Goal: Information Seeking & Learning: Check status

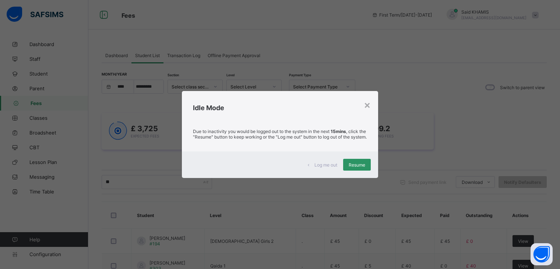
select select "****"
select select "*"
click at [355, 165] on span "Resume" at bounding box center [357, 165] width 17 height 6
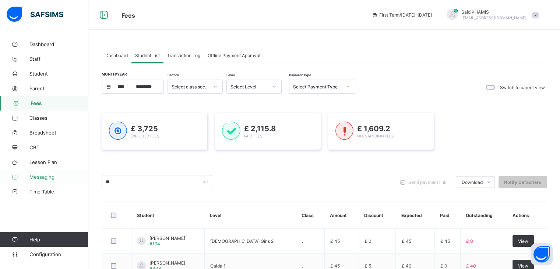
click at [48, 178] on span "Messaging" at bounding box center [58, 177] width 59 height 6
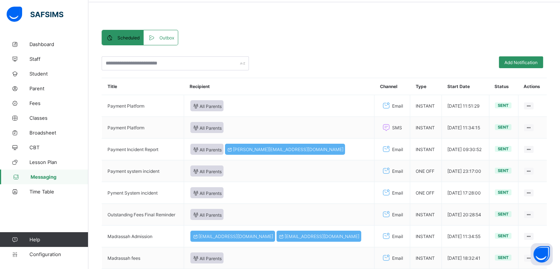
scroll to position [25, 0]
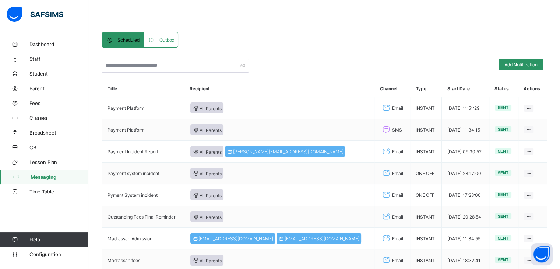
click at [158, 38] on span at bounding box center [153, 39] width 12 height 7
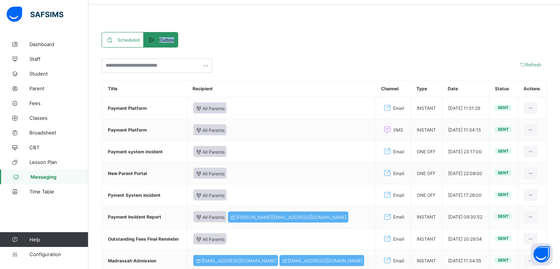
drag, startPoint x: 158, startPoint y: 38, endPoint x: 188, endPoint y: 50, distance: 32.1
click at [188, 50] on div "Scheduled Outbox Scheduled Outbox Add Notification Title Recipient Channel Type…" at bounding box center [324, 195] width 445 height 326
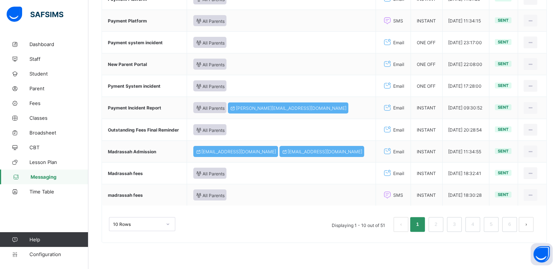
scroll to position [0, 0]
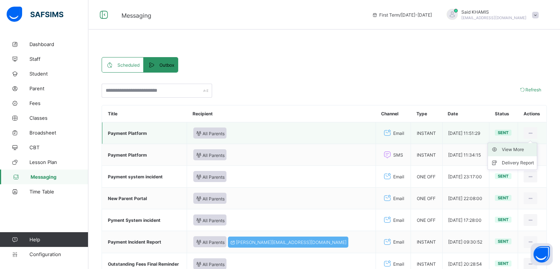
click at [520, 149] on div "View More" at bounding box center [518, 149] width 32 height 7
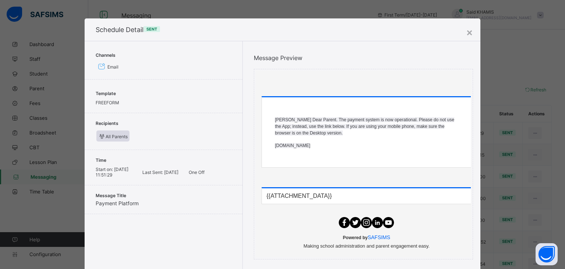
drag, startPoint x: 322, startPoint y: 143, endPoint x: 268, endPoint y: 148, distance: 54.0
click at [268, 148] on div "​ [PERSON_NAME] Dear Parent. The payment system is now operational. Please do n…" at bounding box center [366, 132] width 209 height 70
copy p "​ [DOMAIN_NAME]"
click at [468, 31] on div "×" at bounding box center [469, 32] width 7 height 13
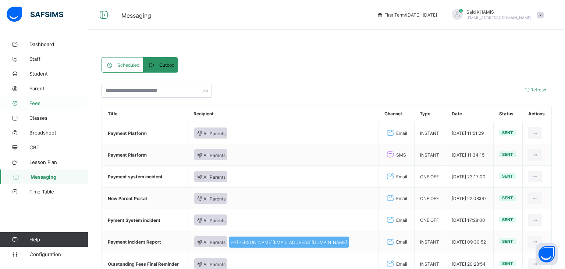
click at [34, 101] on span "Fees" at bounding box center [58, 103] width 59 height 6
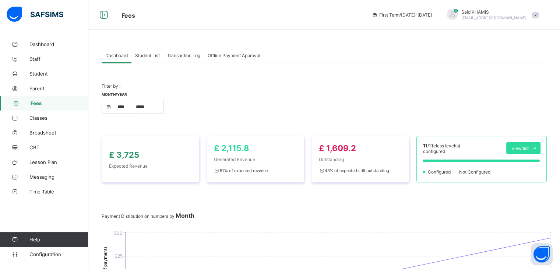
click at [145, 56] on span "Student List" at bounding box center [147, 56] width 25 height 6
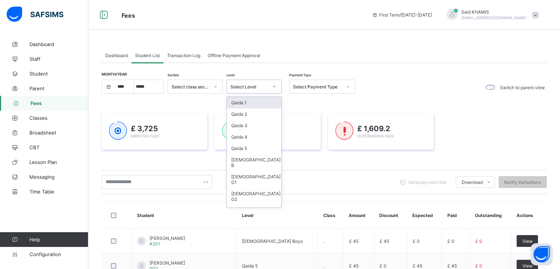
click at [273, 86] on icon at bounding box center [274, 86] width 4 height 7
click at [252, 102] on div "Qaida 1" at bounding box center [254, 102] width 54 height 11
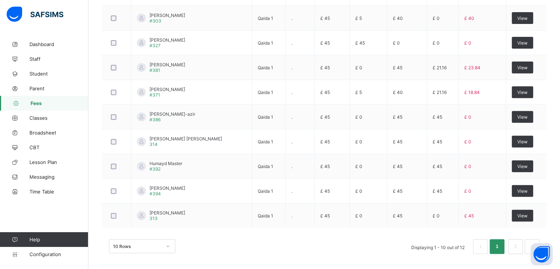
scroll to position [282, 0]
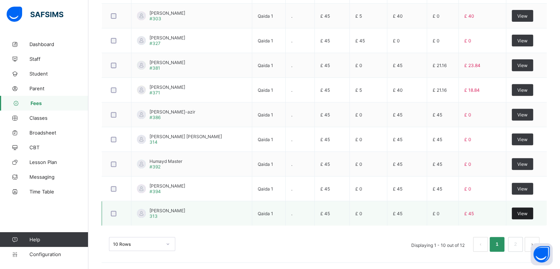
click at [524, 212] on span "View" at bounding box center [522, 214] width 10 height 6
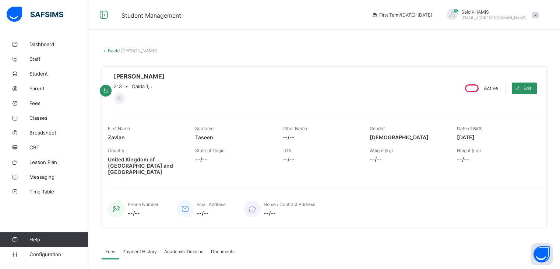
click at [113, 50] on link "Back" at bounding box center [113, 51] width 11 height 6
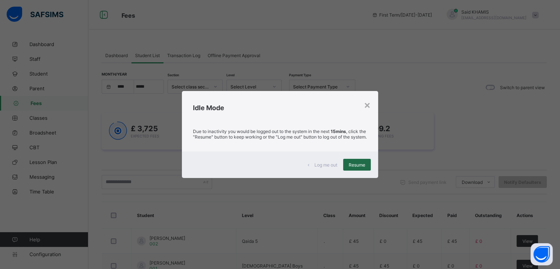
click at [357, 168] on span "Resume" at bounding box center [357, 165] width 17 height 6
